Goal: Information Seeking & Learning: Find specific fact

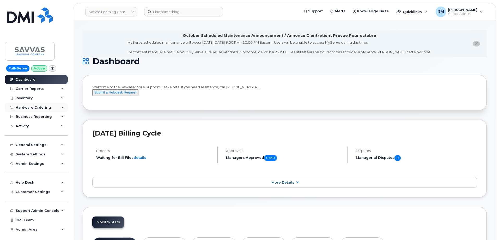
click at [27, 104] on div "Hardware Ordering" at bounding box center [36, 107] width 63 height 9
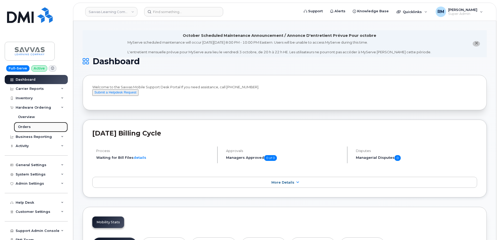
click at [27, 126] on div "Orders" at bounding box center [24, 126] width 13 height 5
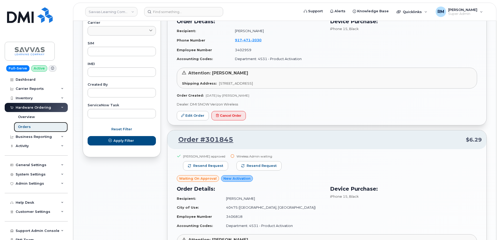
scroll to position [209, 0]
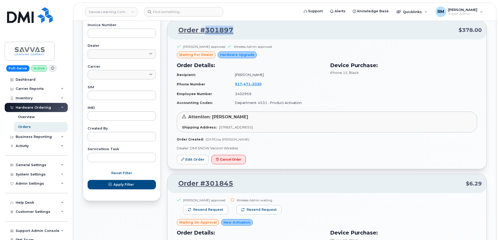
drag, startPoint x: 237, startPoint y: 27, endPoint x: 206, endPoint y: 30, distance: 31.2
click at [206, 30] on p "Order #301897 $378.00" at bounding box center [327, 30] width 310 height 9
copy link "301897"
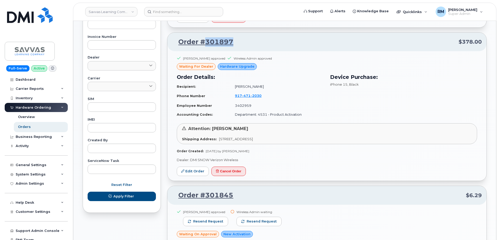
scroll to position [130, 0]
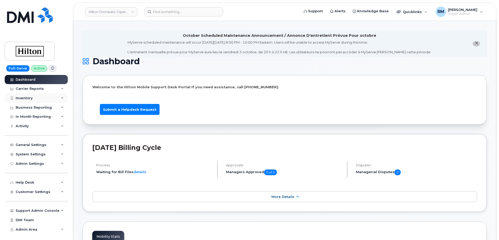
click at [27, 98] on div "Inventory" at bounding box center [24, 98] width 17 height 4
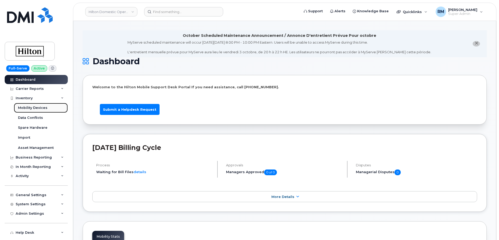
click at [32, 108] on div "Mobility Devices" at bounding box center [32, 107] width 29 height 5
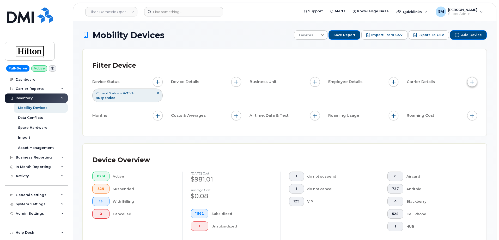
click at [471, 82] on span "button" at bounding box center [472, 82] width 4 height 4
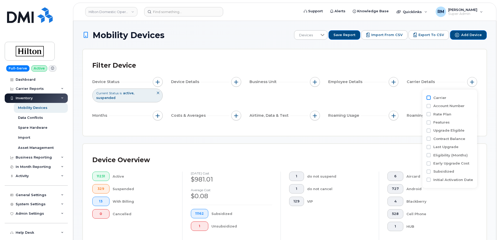
click at [429, 98] on input "Carrier" at bounding box center [429, 97] width 4 height 4
checkbox input "true"
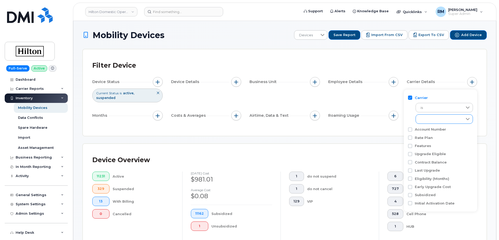
click at [431, 119] on div "empty" at bounding box center [439, 118] width 47 height 9
click at [423, 141] on input "AT&T Wireless" at bounding box center [422, 142] width 4 height 4
checkbox input "true"
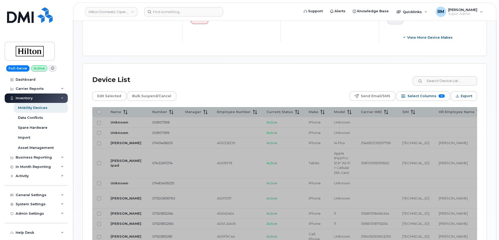
scroll to position [209, 0]
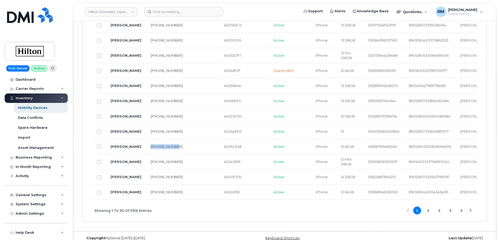
drag, startPoint x: 156, startPoint y: 141, endPoint x: 144, endPoint y: 135, distance: 13.3
click at [146, 139] on td "202-258-9792" at bounding box center [166, 146] width 41 height 15
copy link "202-258-9792"
drag, startPoint x: 161, startPoint y: 124, endPoint x: 145, endPoint y: 120, distance: 15.8
click at [146, 124] on td "202-258-9661" at bounding box center [166, 131] width 41 height 15
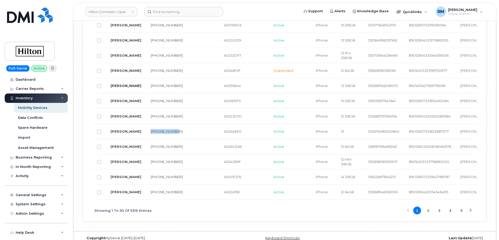
copy link "202-258-9661"
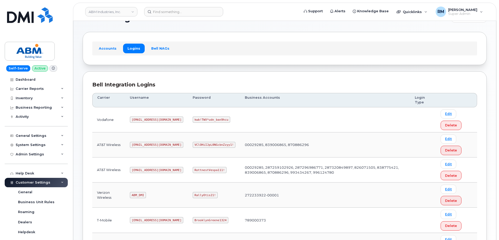
scroll to position [26, 0]
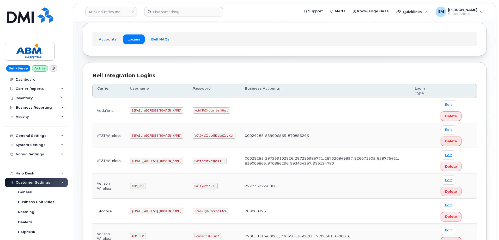
click at [193, 159] on code "RottnestVespa111!" at bounding box center [210, 161] width 34 height 6
copy code "RottnestVespa111"
